Goal: Task Accomplishment & Management: Manage account settings

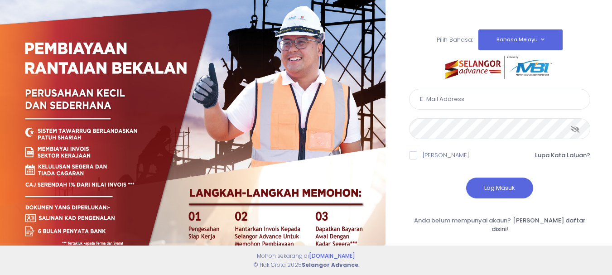
click at [468, 99] on input "text" at bounding box center [499, 99] width 181 height 21
type input "rafeez.mohamed@yahoo.com"
click at [487, 185] on button "Log Masuk" at bounding box center [499, 188] width 67 height 21
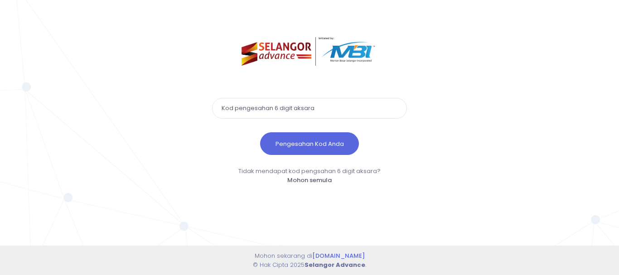
click at [331, 104] on input "text" at bounding box center [309, 108] width 195 height 21
type input "582985"
click at [260, 132] on button "Pengesahan Kod Anda" at bounding box center [309, 143] width 99 height 23
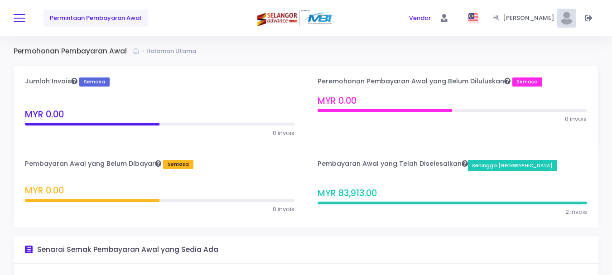
click at [18, 19] on button at bounding box center [20, 18] width 12 height 12
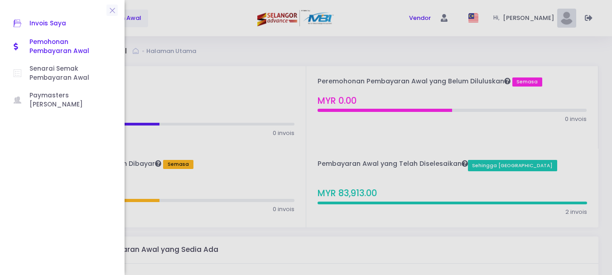
click at [50, 22] on span "Invois Saya" at bounding box center [70, 24] width 82 height 12
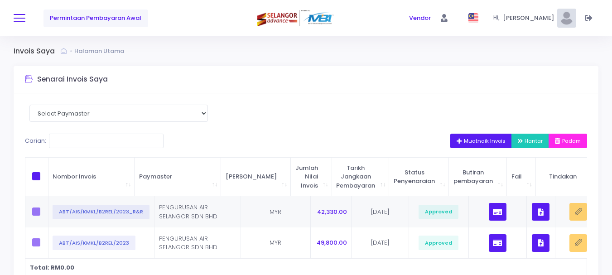
click at [18, 19] on button at bounding box center [20, 18] width 12 height 12
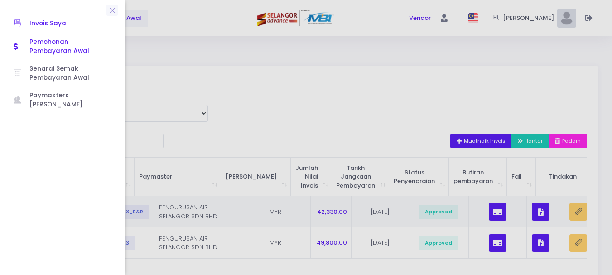
click at [49, 41] on span "Pemohonan Pembayaran Awal" at bounding box center [70, 47] width 82 height 19
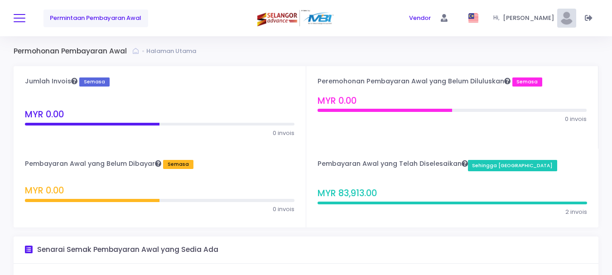
click at [22, 17] on button at bounding box center [20, 18] width 12 height 12
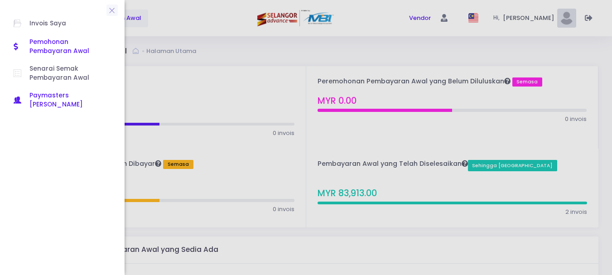
click at [49, 95] on span "Paymasters [PERSON_NAME]" at bounding box center [70, 100] width 82 height 19
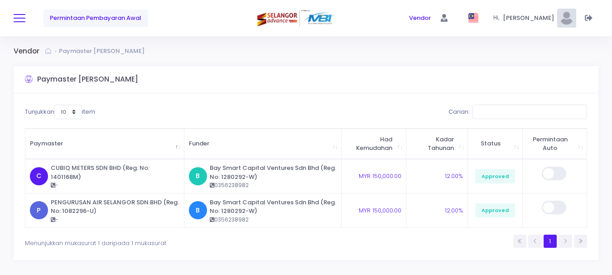
click at [19, 17] on button at bounding box center [20, 18] width 12 height 12
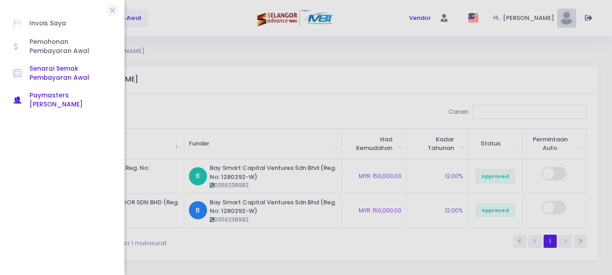
click at [62, 73] on span "Senarai Semak Pembayaran Awal" at bounding box center [70, 73] width 82 height 19
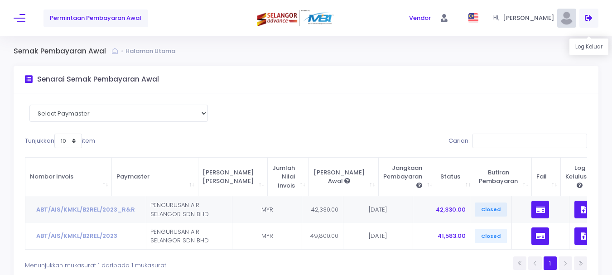
click at [589, 18] on icon at bounding box center [589, 18] width 8 height 0
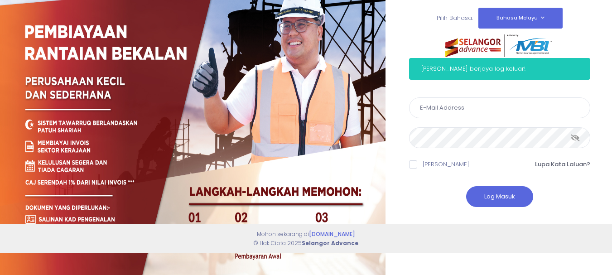
scroll to position [34, 0]
